Goal: Information Seeking & Learning: Learn about a topic

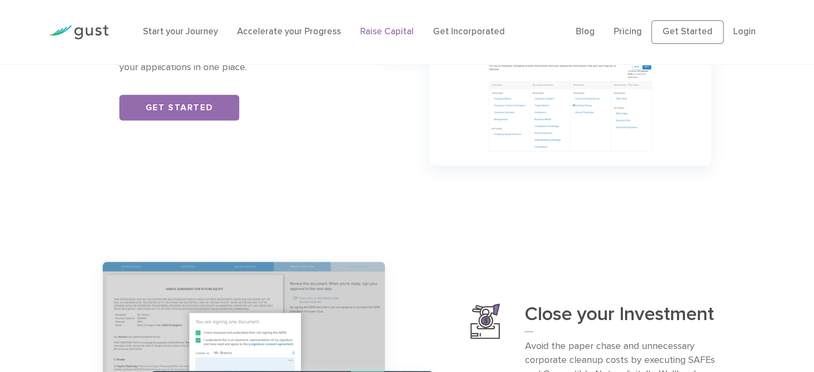
scroll to position [856, 0]
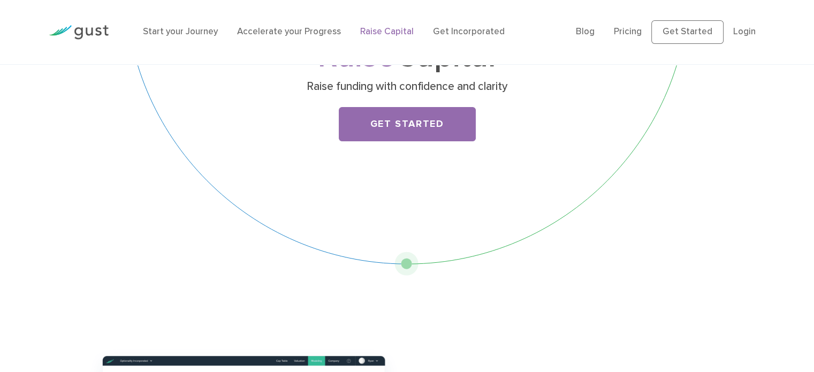
scroll to position [71, 0]
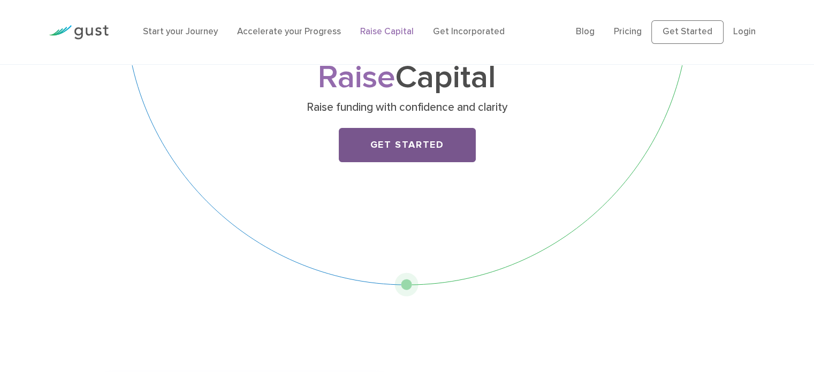
click at [410, 147] on link "Get Started" at bounding box center [407, 145] width 137 height 34
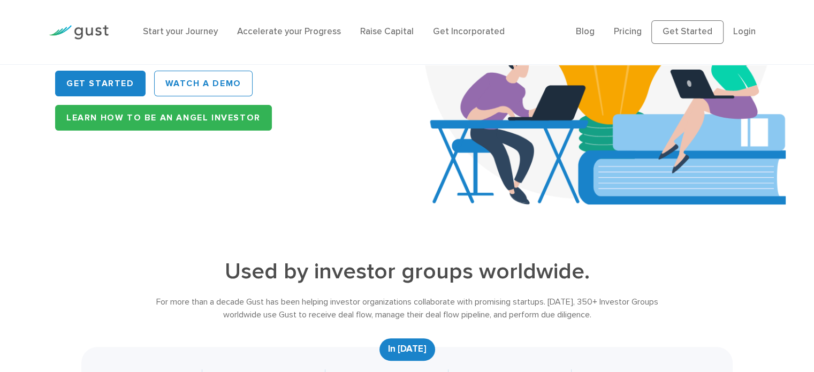
scroll to position [107, 0]
